Goal: Obtain resource: Obtain resource

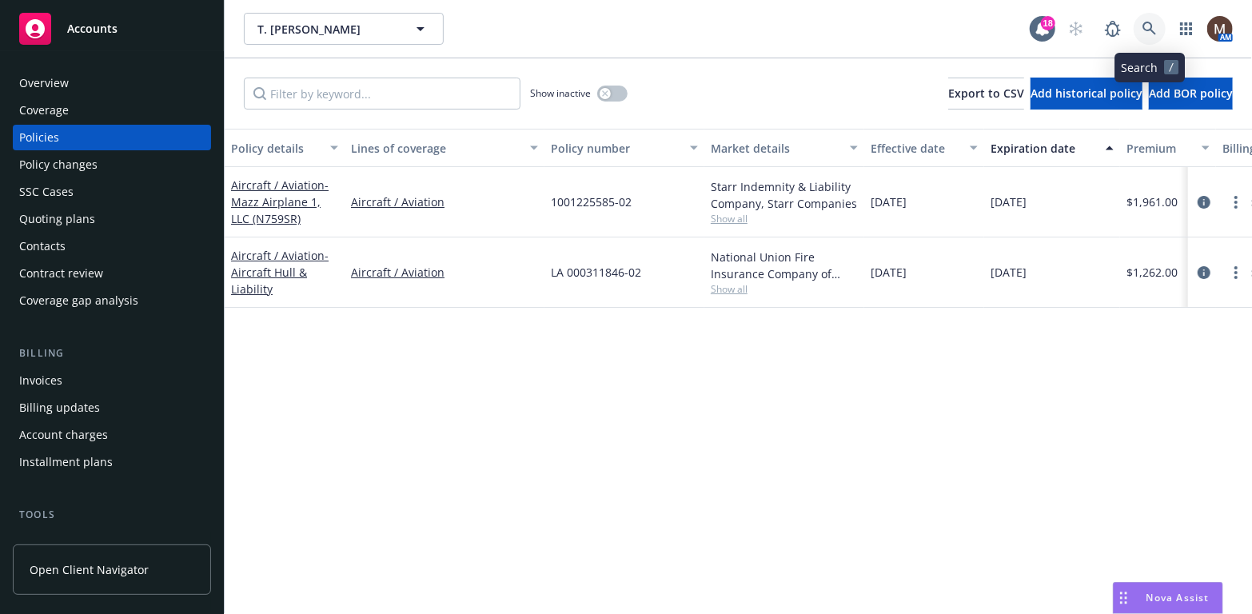
click at [1151, 22] on icon at bounding box center [1150, 29] width 14 height 14
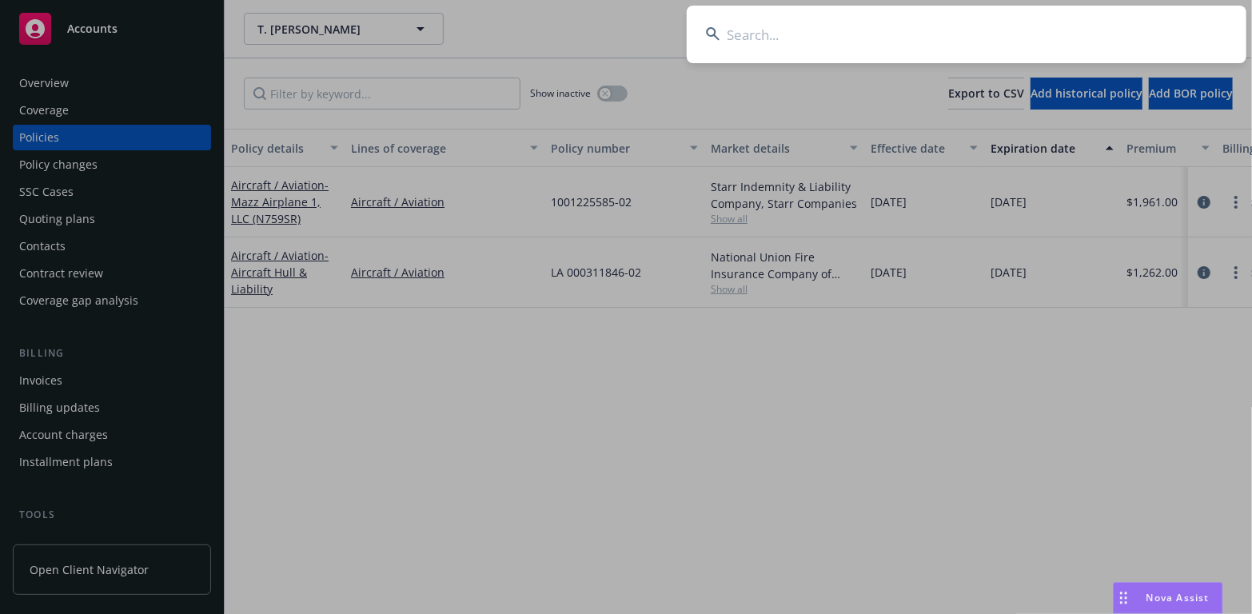
click at [741, 34] on input at bounding box center [967, 35] width 560 height 58
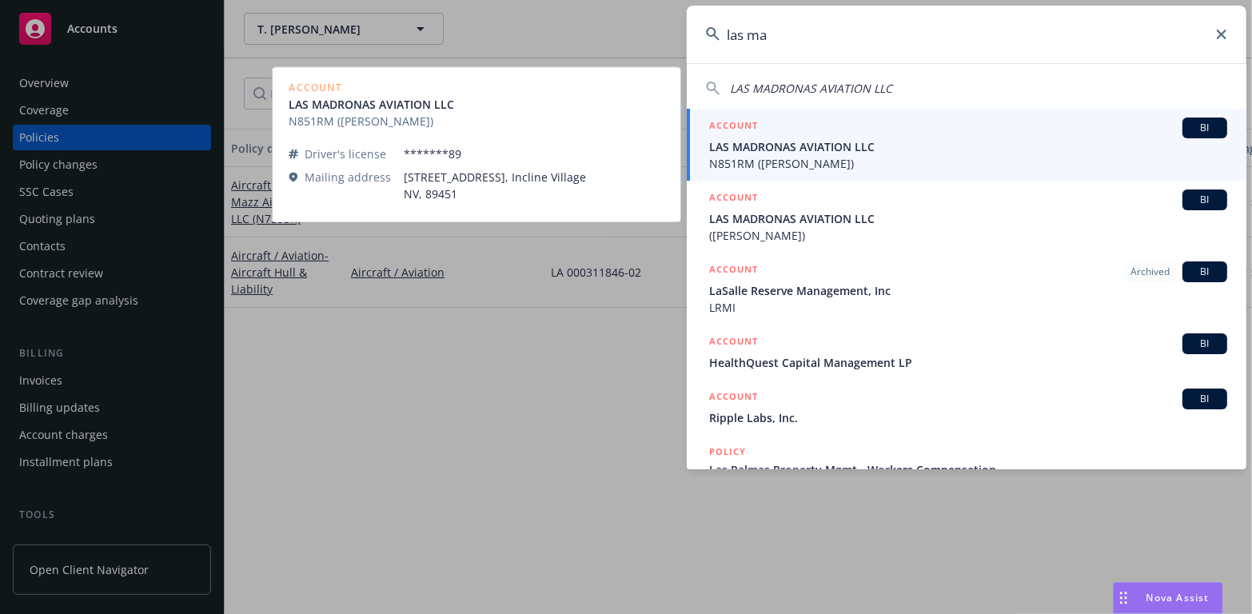
type input "las ma"
click at [752, 144] on span "LAS MADRONAS AVIATION LLC" at bounding box center [968, 146] width 518 height 17
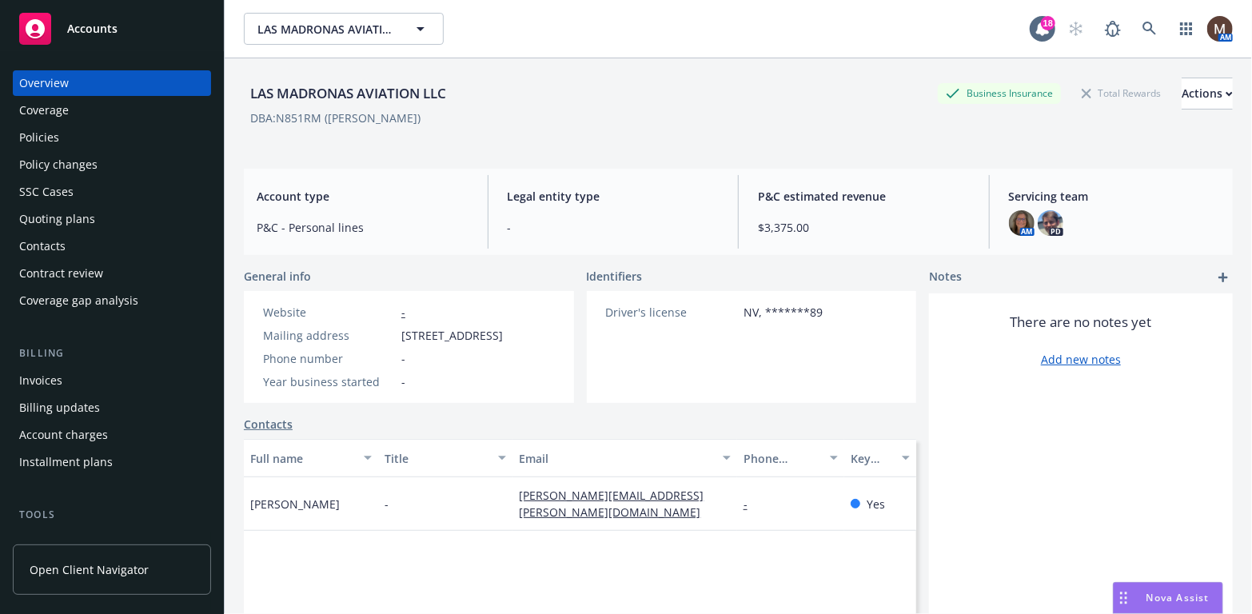
click at [50, 133] on div "Policies" at bounding box center [39, 138] width 40 height 26
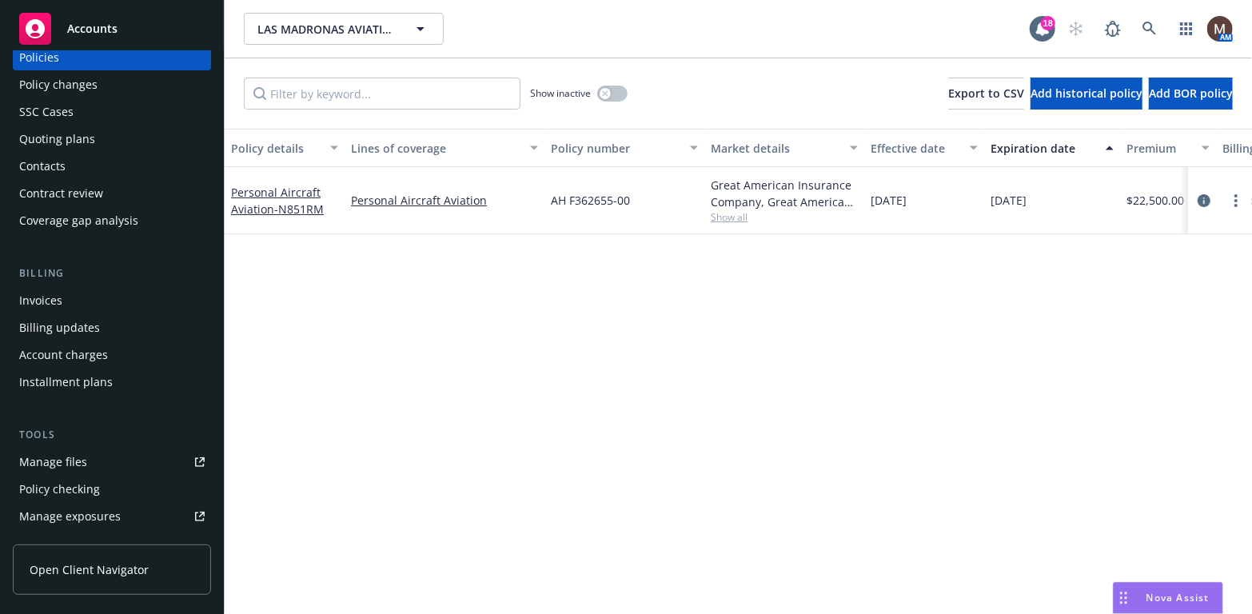
scroll to position [160, 0]
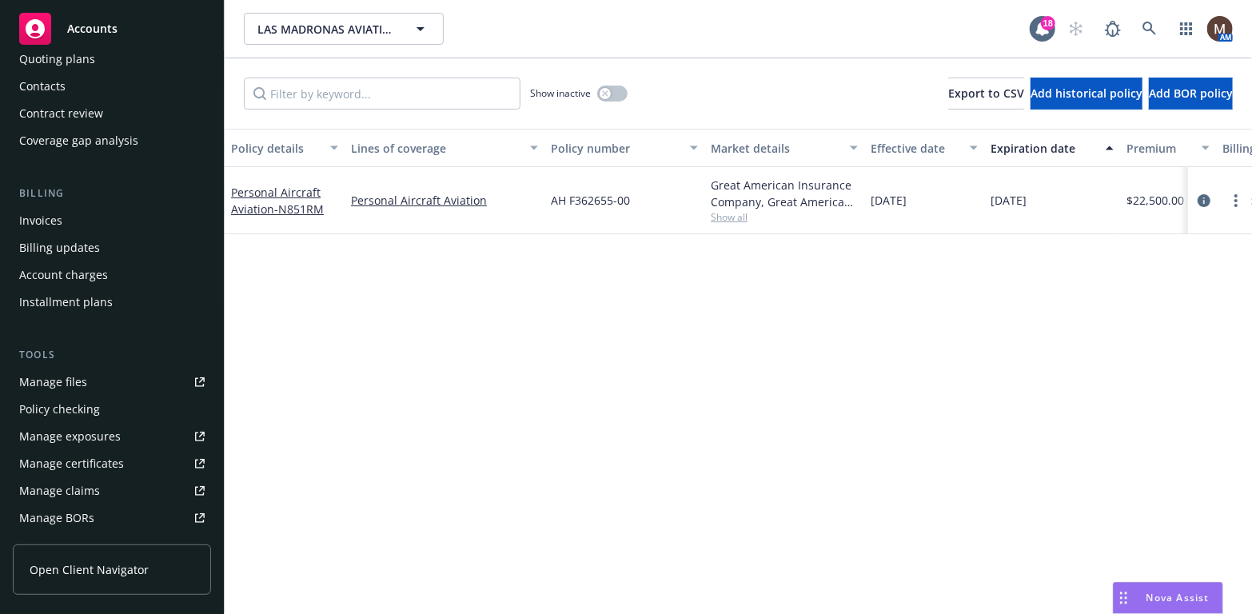
click at [90, 380] on link "Manage files" at bounding box center [112, 382] width 198 height 26
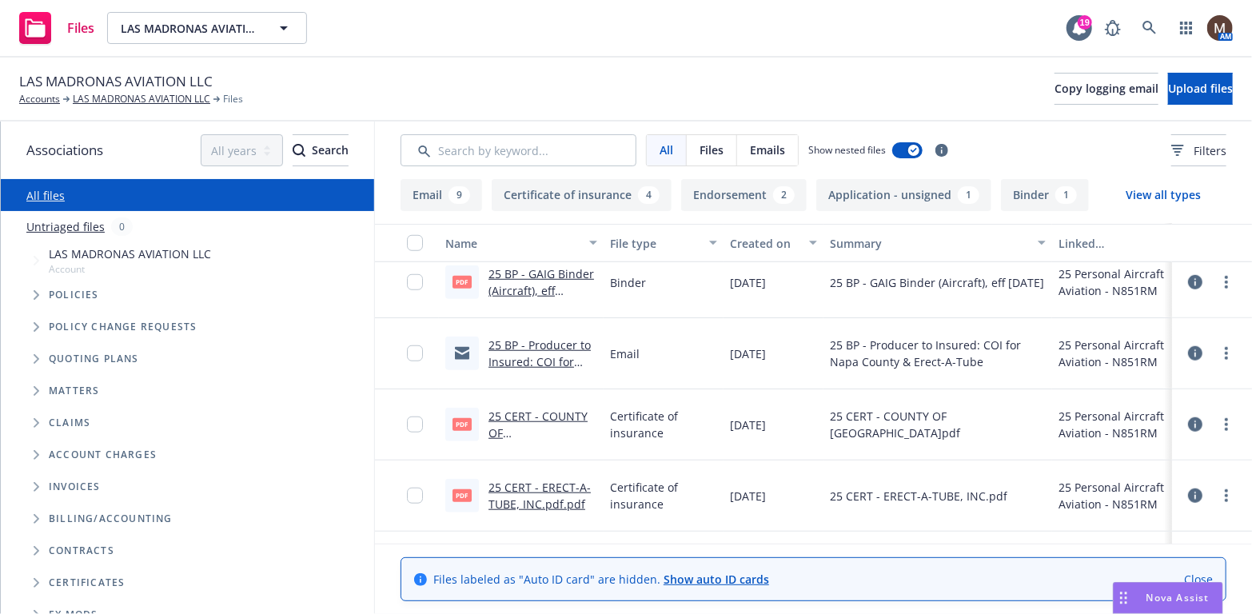
scroll to position [800, 0]
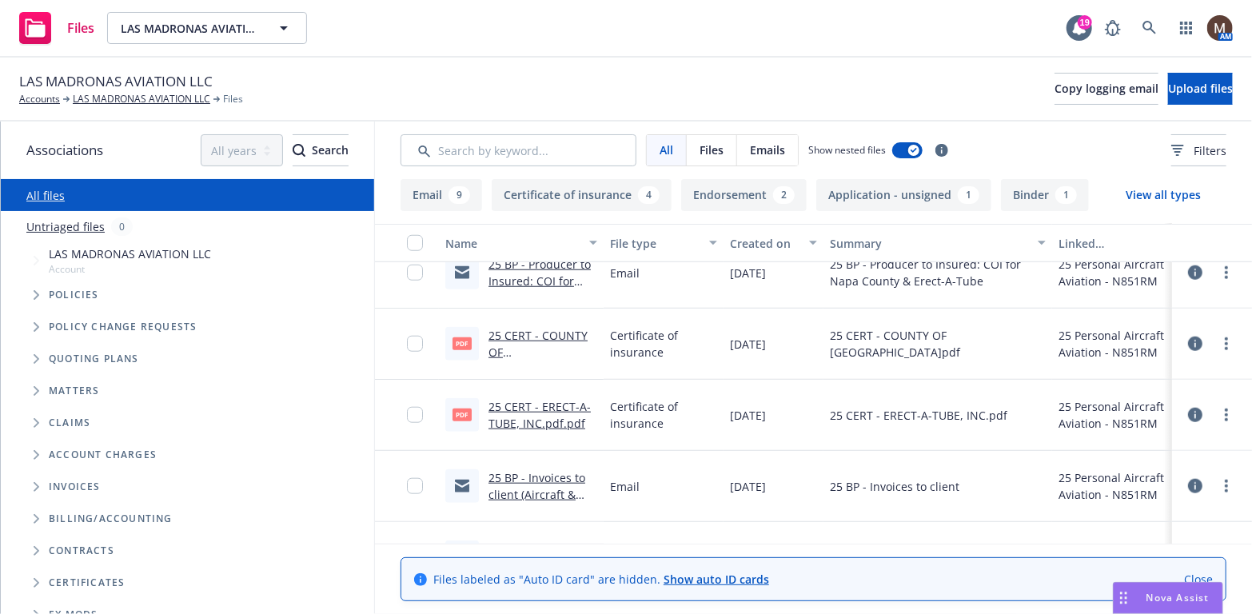
click at [548, 403] on link "25 CERT - ERECT-A-TUBE, INC.pdf.pdf" at bounding box center [540, 415] width 102 height 32
